Goal: Information Seeking & Learning: Learn about a topic

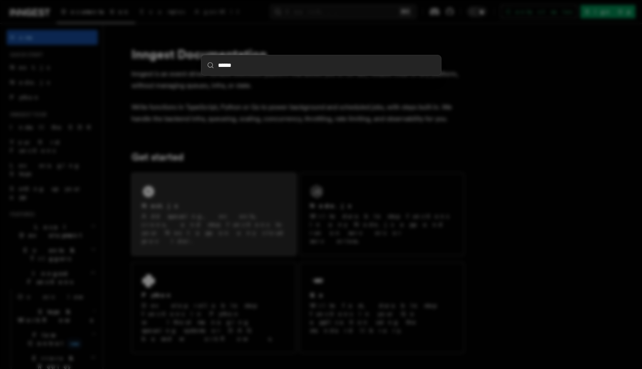
type input "*******"
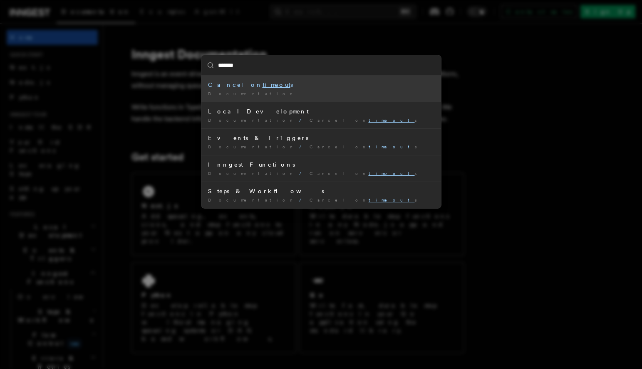
click at [307, 93] on div "Documentation /" at bounding box center [321, 94] width 226 height 6
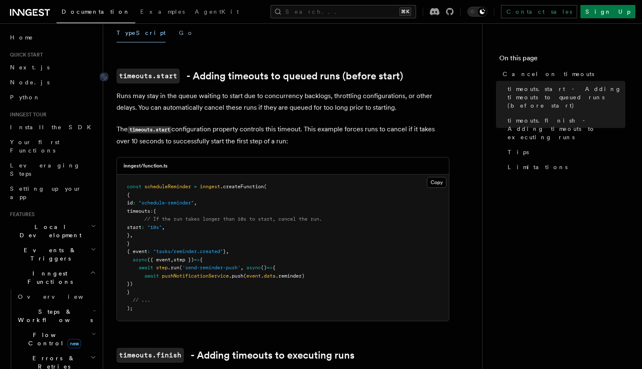
scroll to position [142, 0]
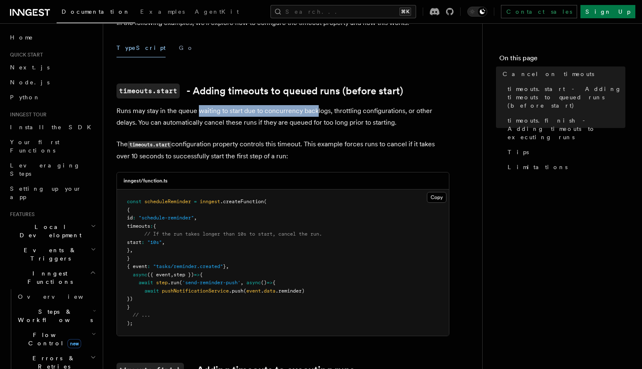
drag, startPoint x: 200, startPoint y: 98, endPoint x: 316, endPoint y: 102, distance: 116.5
click at [316, 105] on p "Runs may stay in the queue waiting to start due to concurrency backlogs, thrott…" at bounding box center [282, 116] width 333 height 23
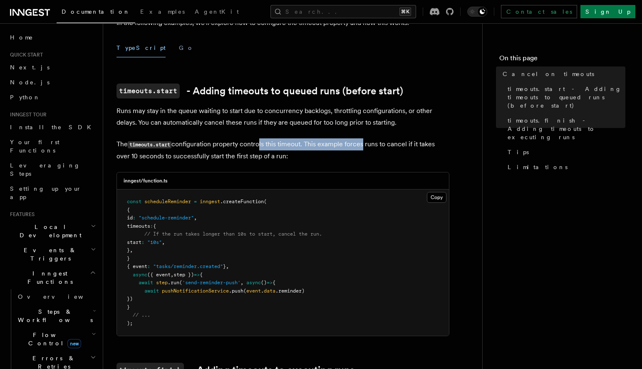
drag, startPoint x: 261, startPoint y: 135, endPoint x: 362, endPoint y: 134, distance: 101.5
click at [362, 139] on p "The timeouts.start configuration property controls this timeout. This example f…" at bounding box center [282, 151] width 333 height 24
click at [291, 139] on p "The timeouts.start configuration property controls this timeout. This example f…" at bounding box center [282, 151] width 333 height 24
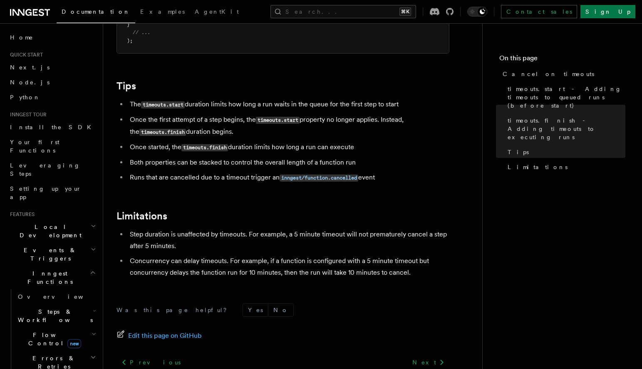
scroll to position [784, 0]
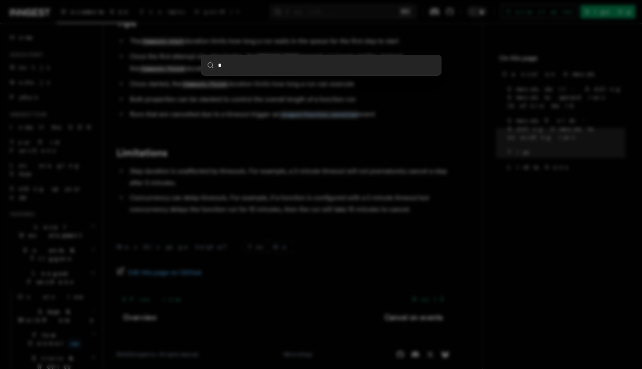
type input "**"
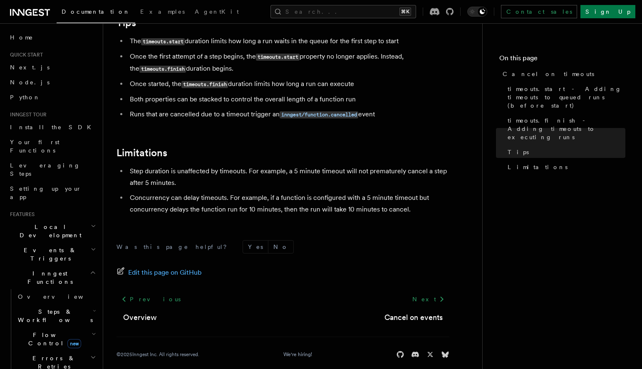
click at [250, 192] on li "Concurrency can delay timeouts. For example, if a function is configured with a…" at bounding box center [288, 203] width 322 height 23
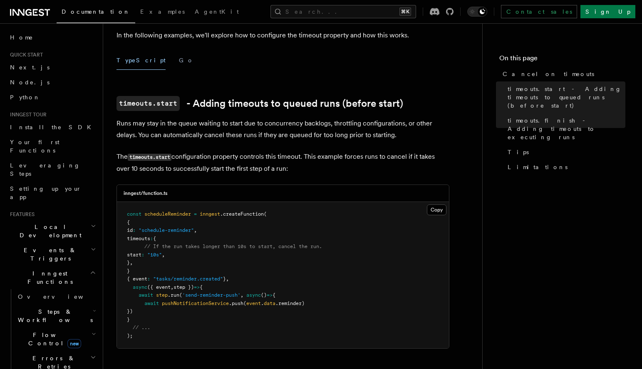
scroll to position [83, 0]
